Goal: Navigation & Orientation: Find specific page/section

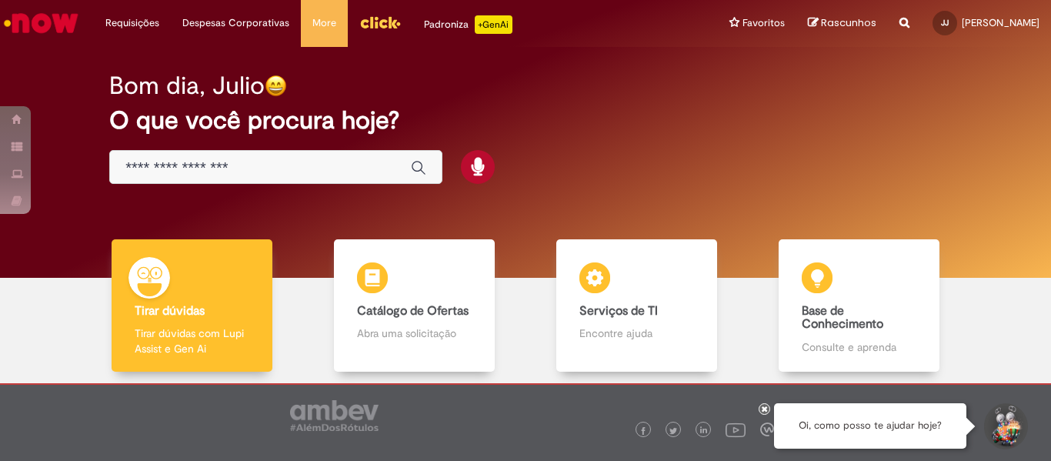
click at [235, 161] on input "Basta digitar aqui" at bounding box center [260, 168] width 270 height 18
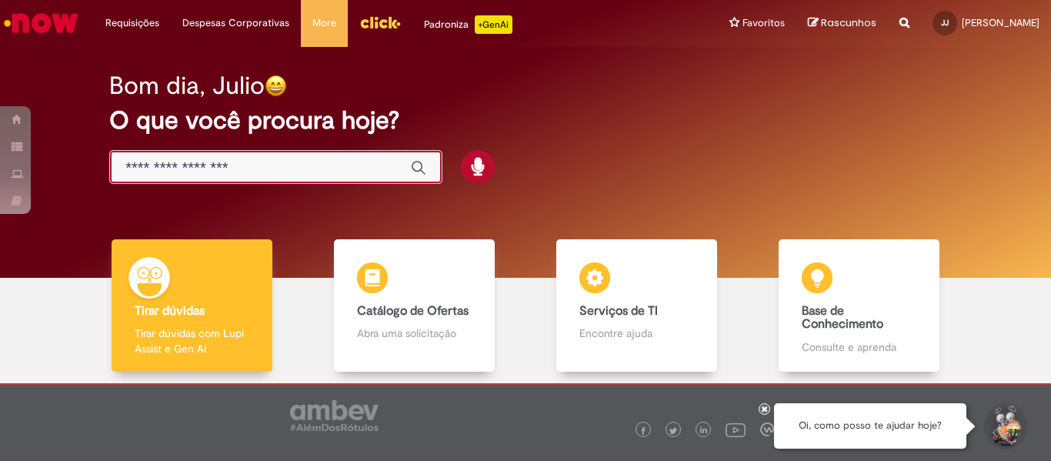
click at [291, 174] on input "Basta digitar aqui" at bounding box center [260, 168] width 270 height 18
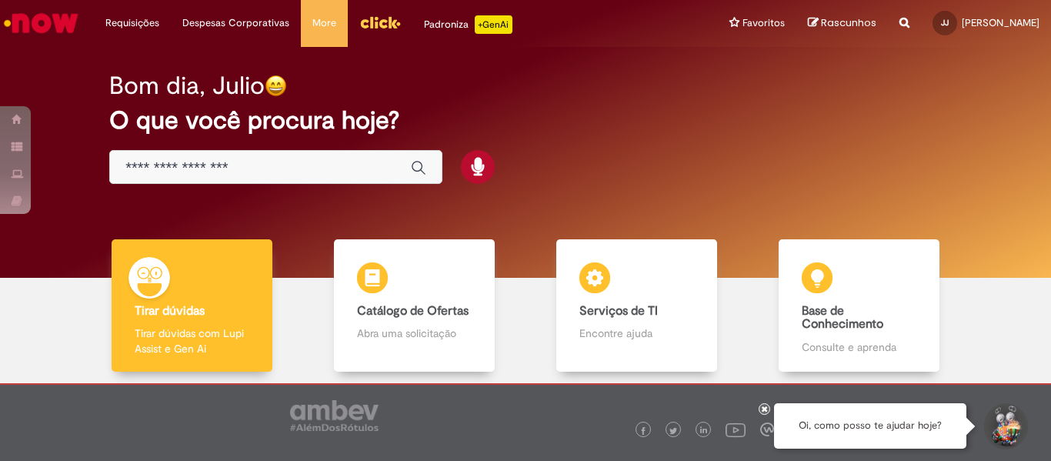
click at [389, 28] on img "Menu Cabeçalho" at bounding box center [380, 22] width 42 height 23
click at [359, 23] on img "Menu Cabeçalho" at bounding box center [380, 22] width 42 height 23
click at [35, 24] on img "Ir para a Homepage" at bounding box center [41, 23] width 79 height 31
